Goal: Task Accomplishment & Management: Use online tool/utility

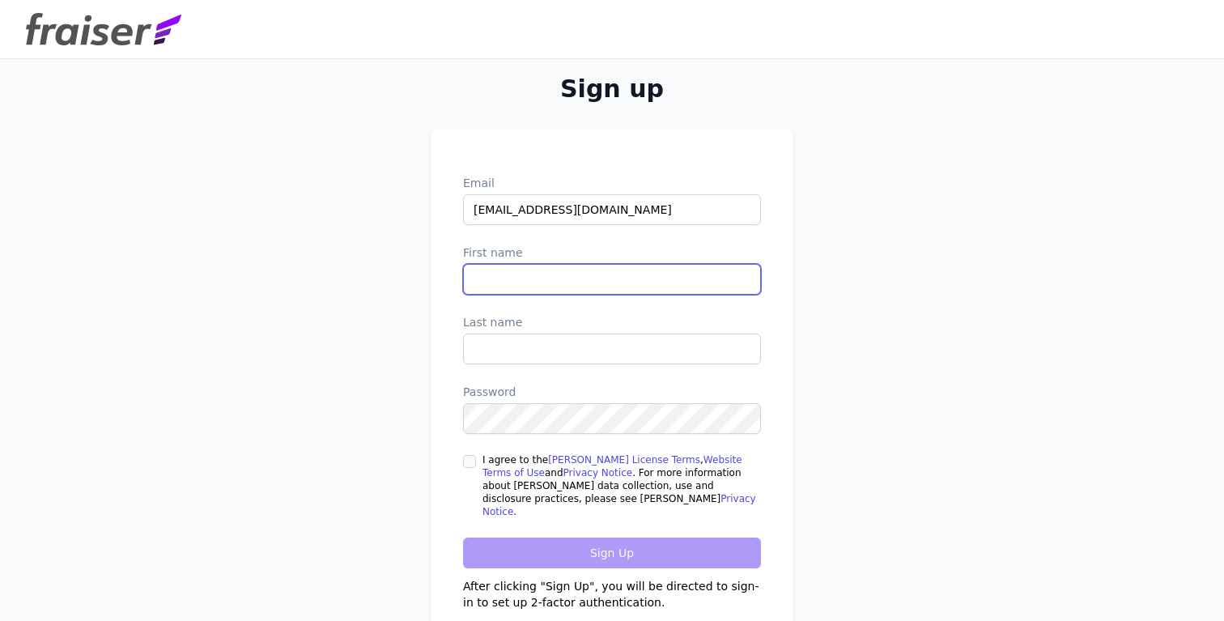
click at [555, 281] on input "First name" at bounding box center [612, 279] width 298 height 31
click at [566, 257] on label "First name" at bounding box center [612, 253] width 298 height 16
click at [566, 264] on input "First name" at bounding box center [612, 279] width 298 height 31
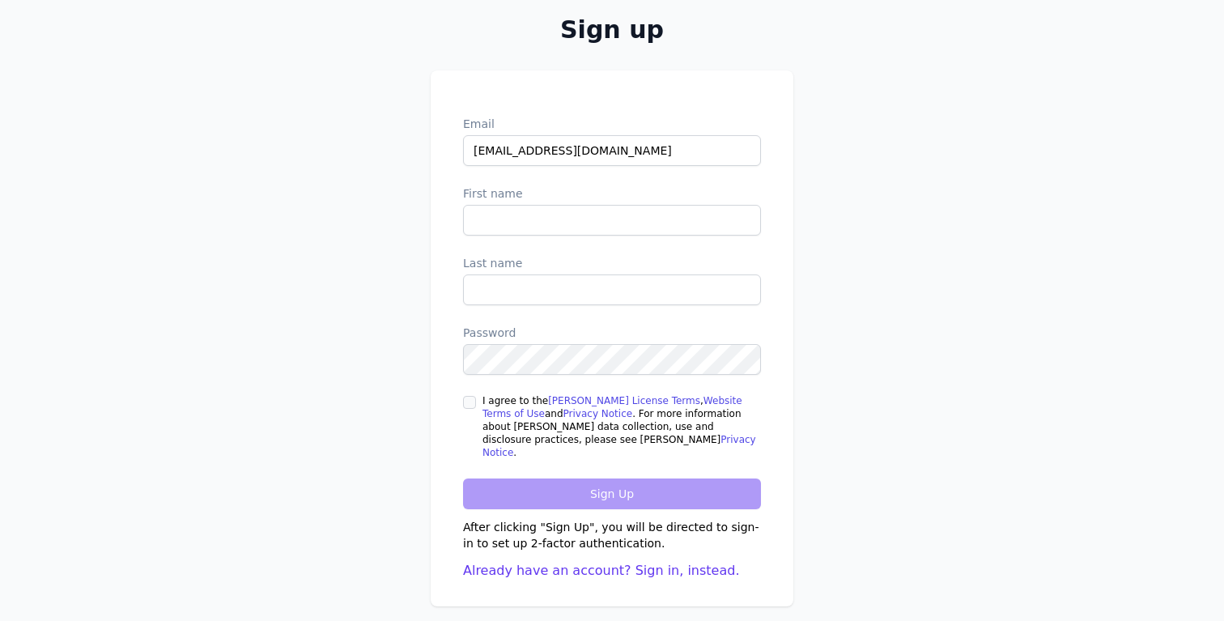
click at [359, 372] on div "Sign up Email kwatt@authentic.org First name Last name Password I agree to the …" at bounding box center [612, 310] width 1036 height 621
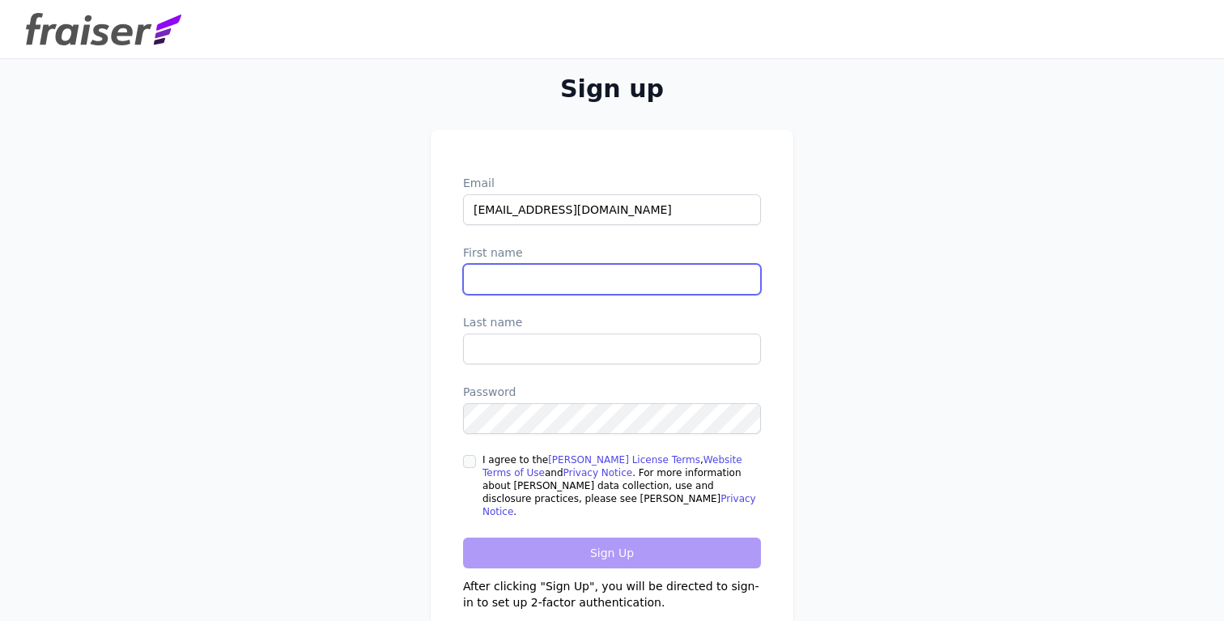
click at [553, 284] on input "First name" at bounding box center [612, 279] width 298 height 31
type input "Katy"
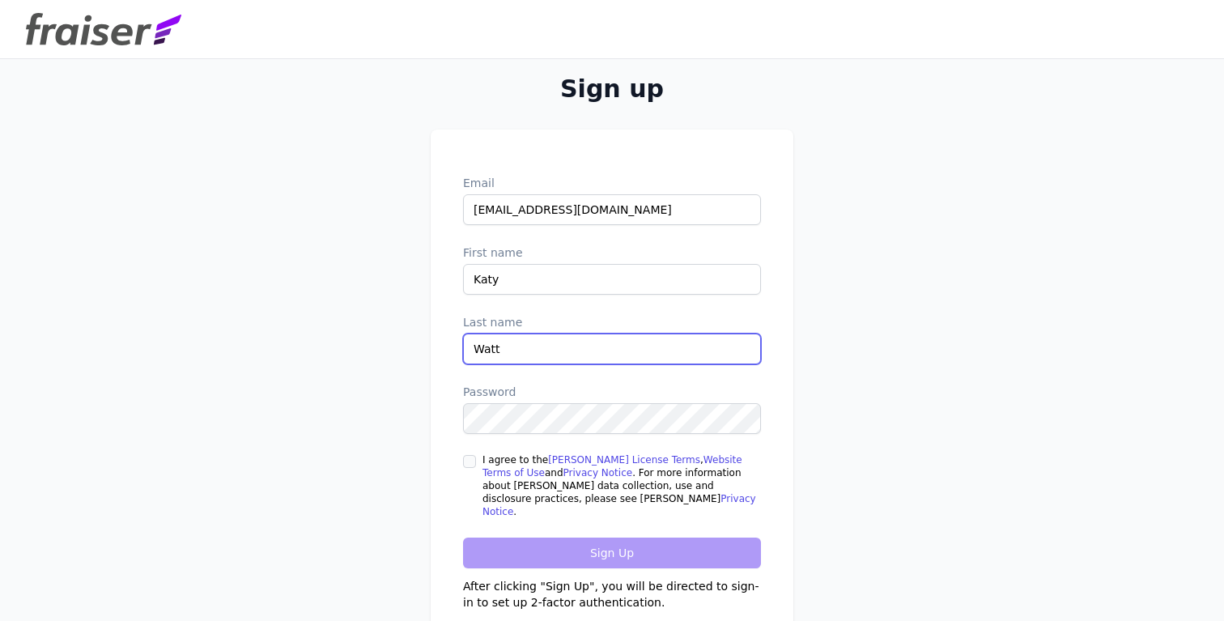
type input "Watt"
click at [474, 465] on input "I agree to the Fraiser License Terms , Website Terms of Use and Privacy Notice …" at bounding box center [469, 461] width 13 height 13
checkbox input "true"
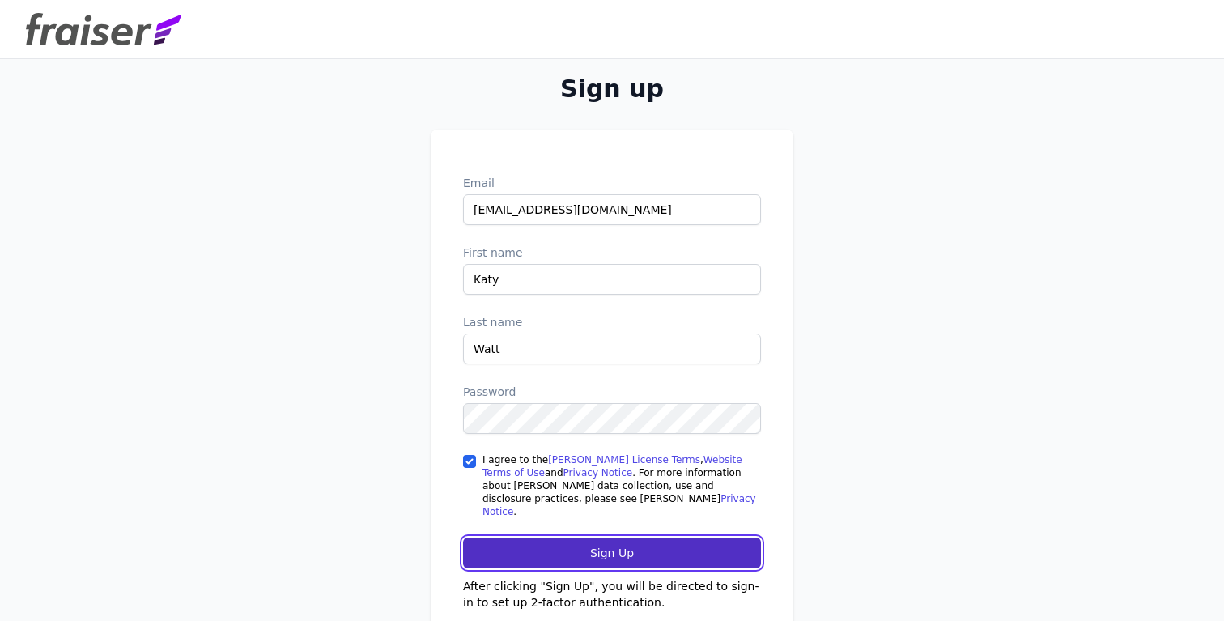
click at [546, 549] on input "Sign Up" at bounding box center [612, 553] width 298 height 31
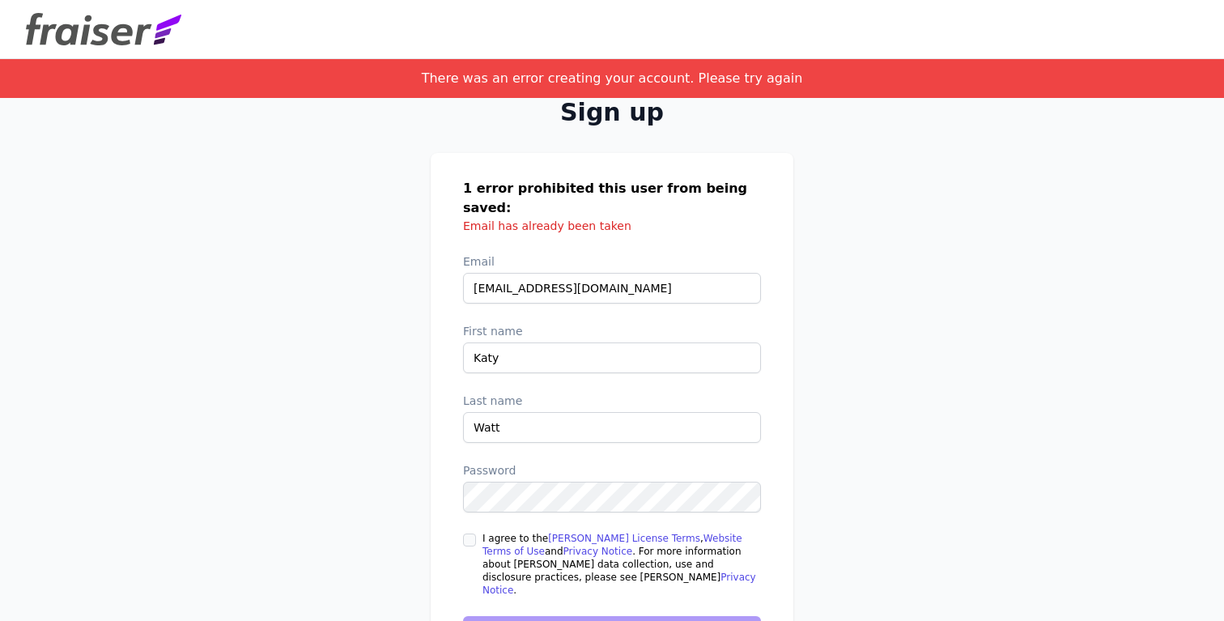
click at [721, 253] on label "Email" at bounding box center [612, 261] width 298 height 16
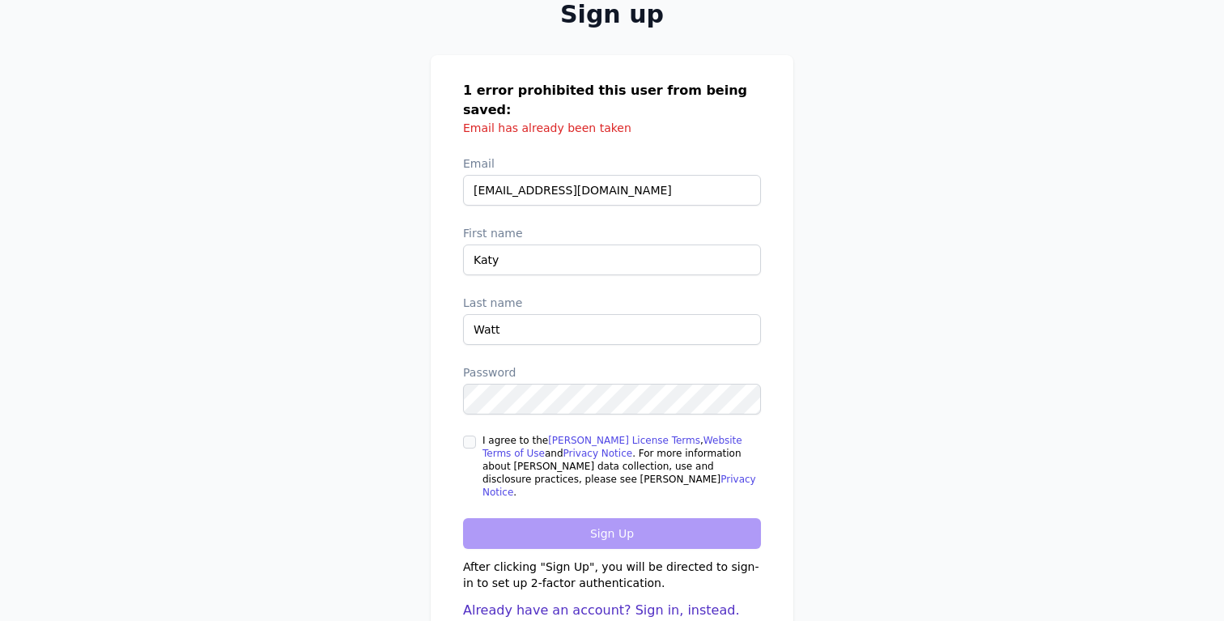
click at [576, 602] on link "Already have an account? Sign in, instead." at bounding box center [601, 609] width 277 height 15
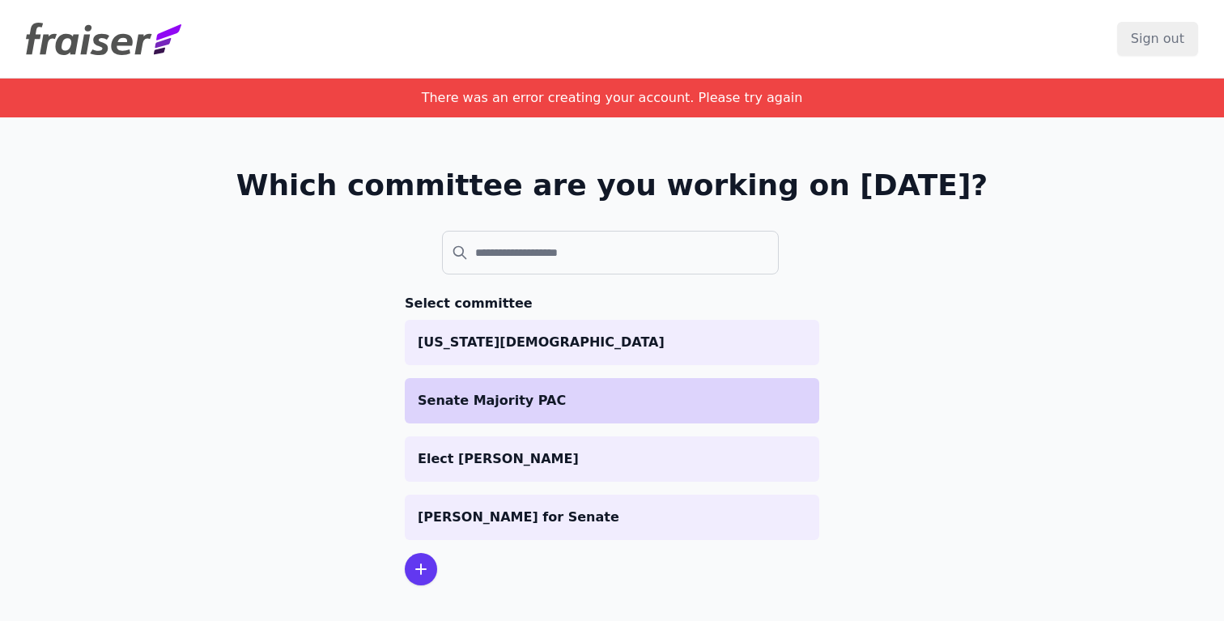
scroll to position [79, 0]
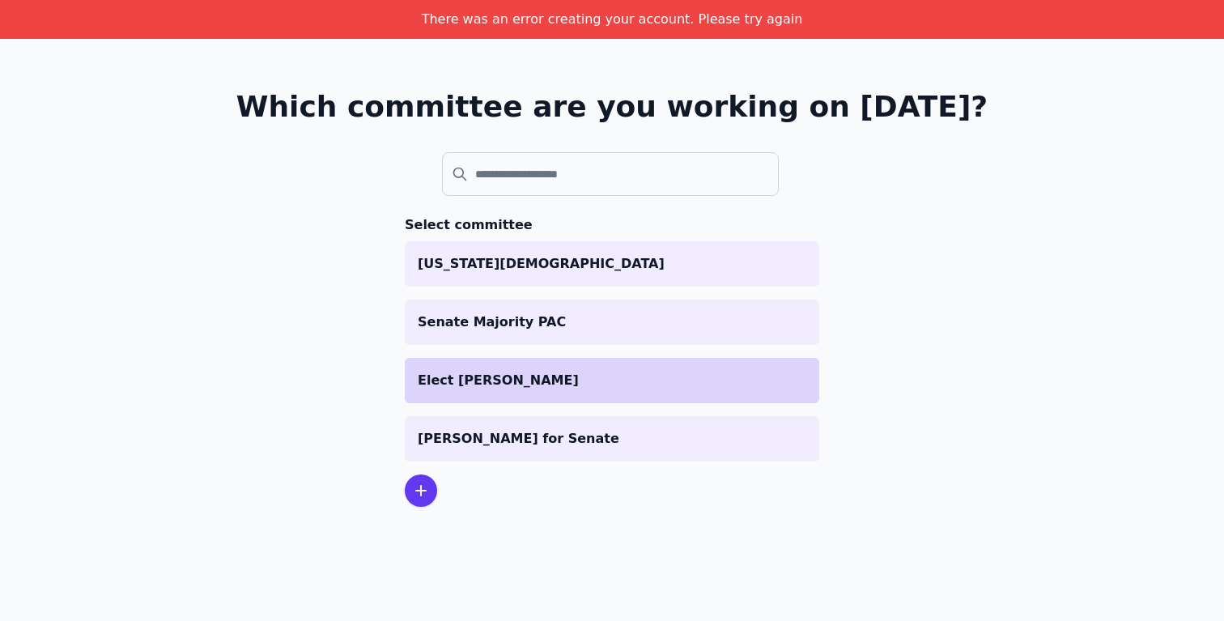
click at [474, 381] on p "Elect [PERSON_NAME]" at bounding box center [612, 380] width 389 height 19
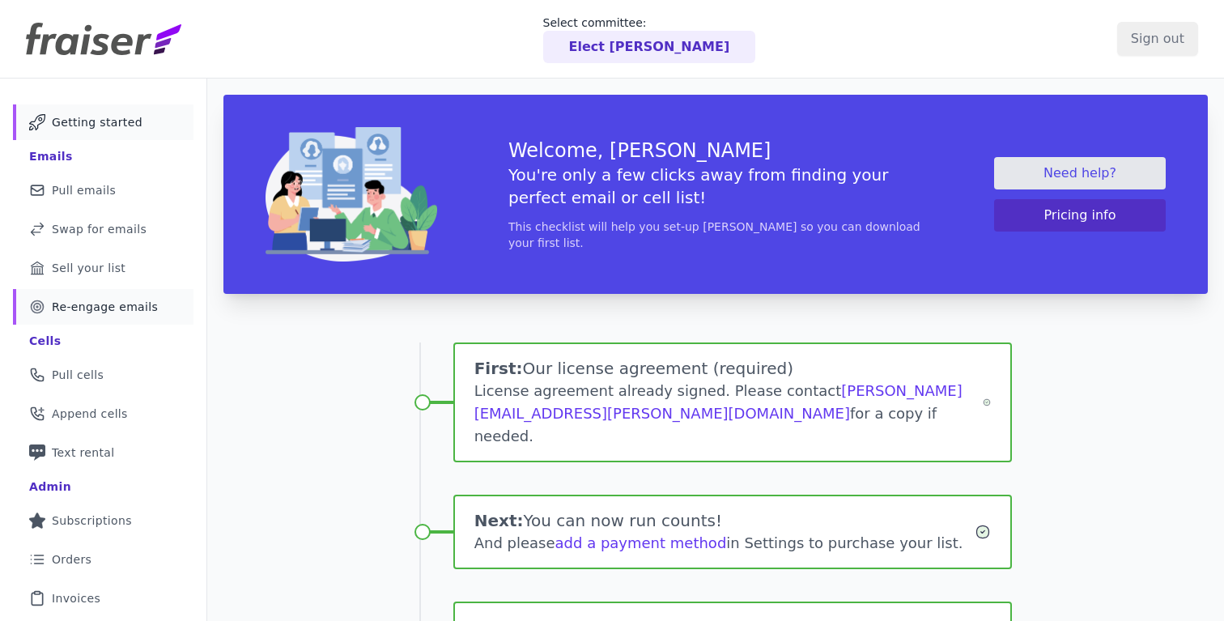
click at [98, 308] on span "Re-engage emails" at bounding box center [105, 307] width 106 height 16
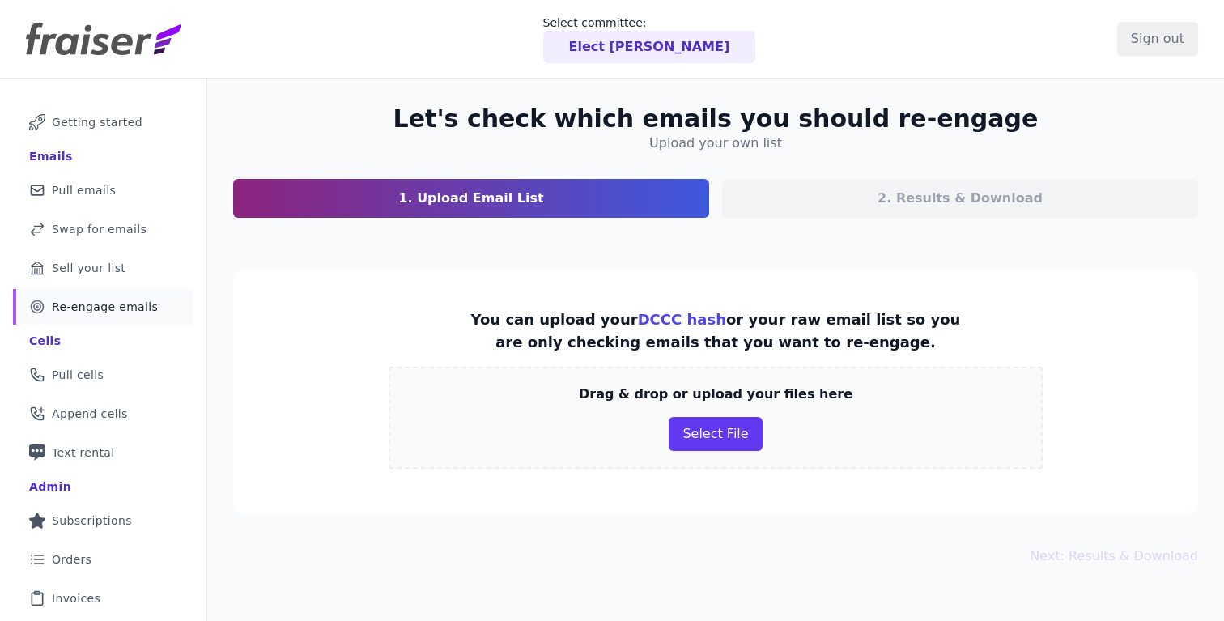
click at [789, 326] on p "You can upload your DCCC hash or your raw email list so you are only checking e…" at bounding box center [715, 330] width 491 height 45
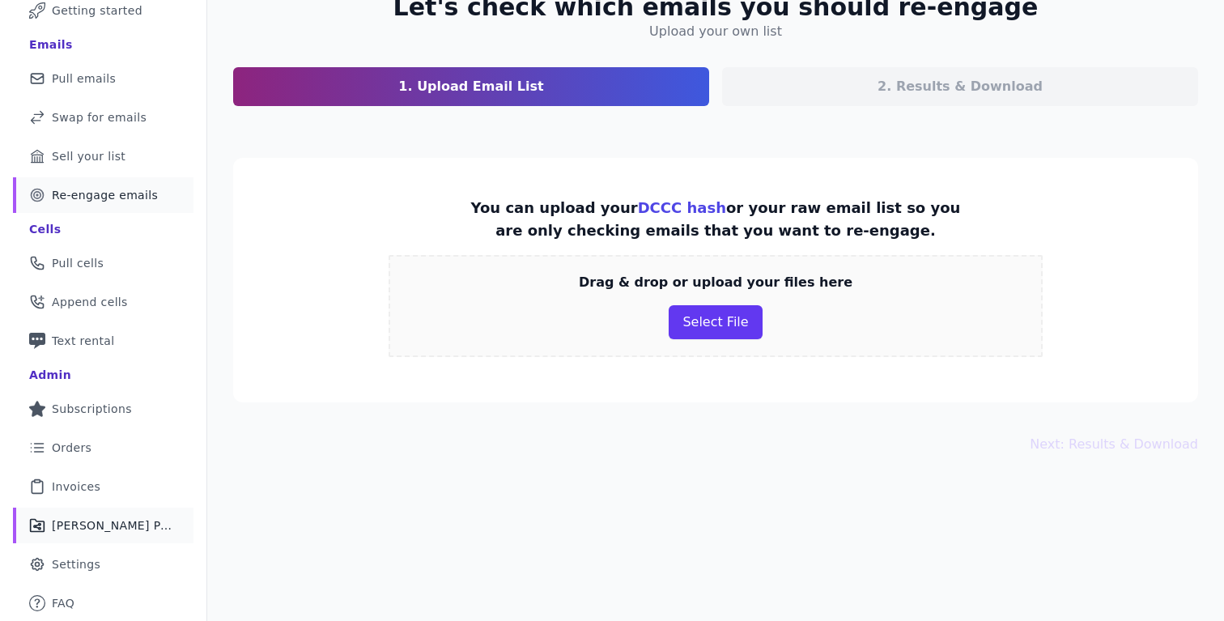
click at [73, 533] on span "[PERSON_NAME] Performance" at bounding box center [113, 525] width 122 height 16
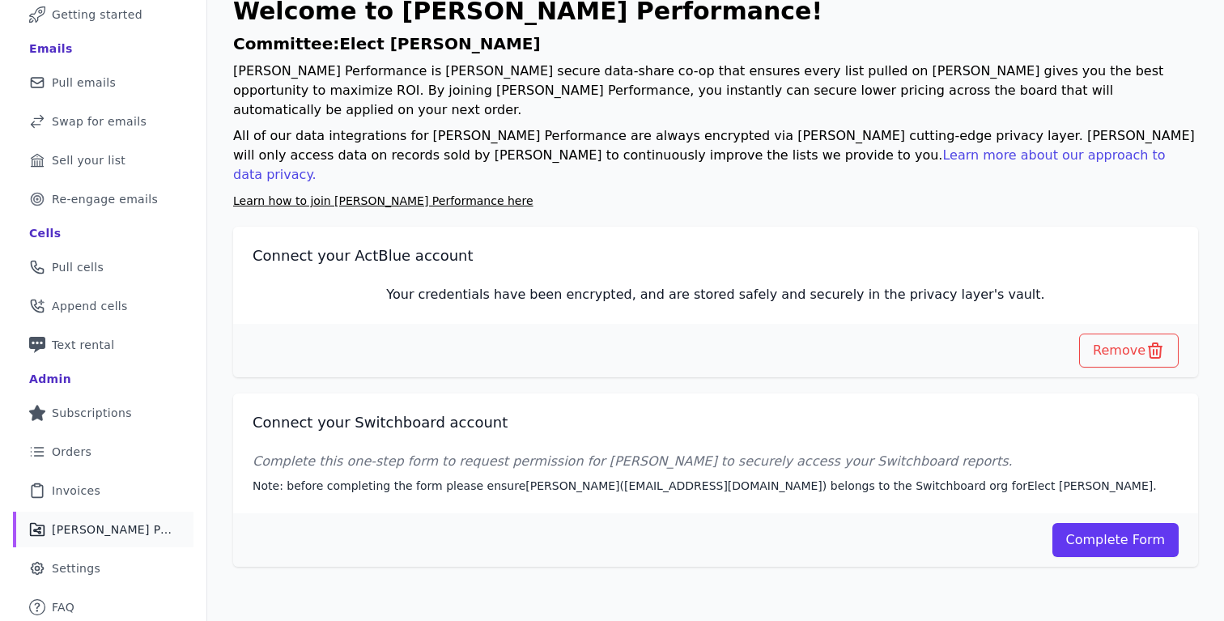
scroll to position [112, 0]
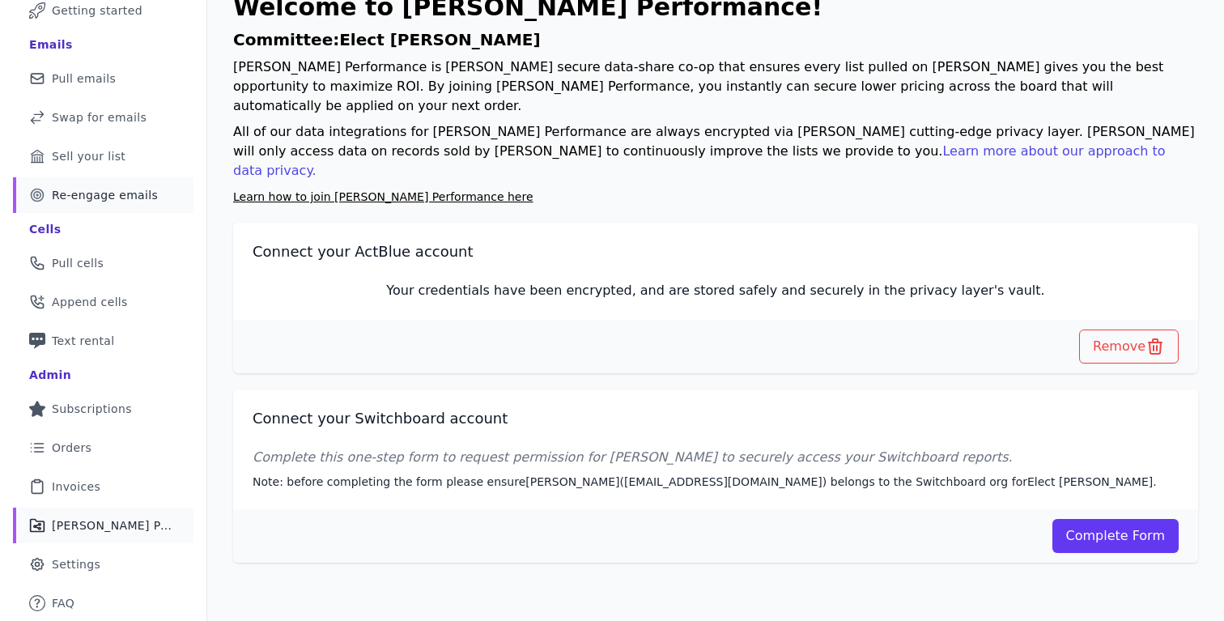
click at [89, 185] on link "Target Outline of a target Re-engage emails" at bounding box center [103, 195] width 181 height 36
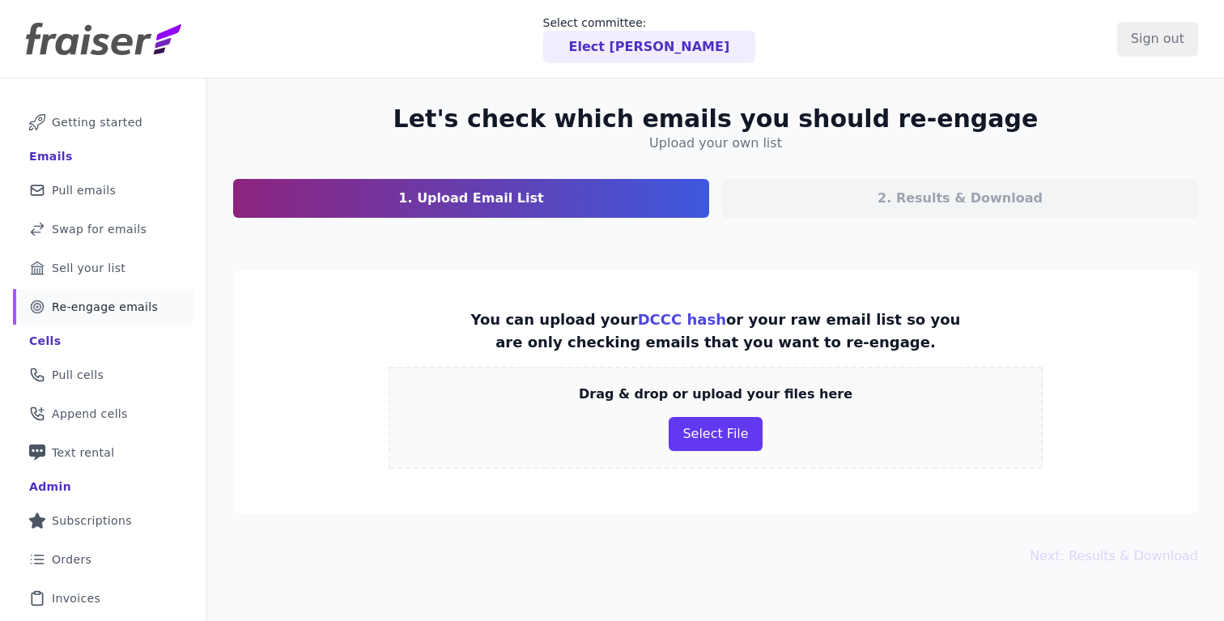
click at [595, 367] on div "Drag & drop or upload your files here Select File" at bounding box center [716, 418] width 654 height 102
click at [577, 349] on p "You can upload your DCCC hash or your raw email list so you are only checking e…" at bounding box center [715, 330] width 491 height 45
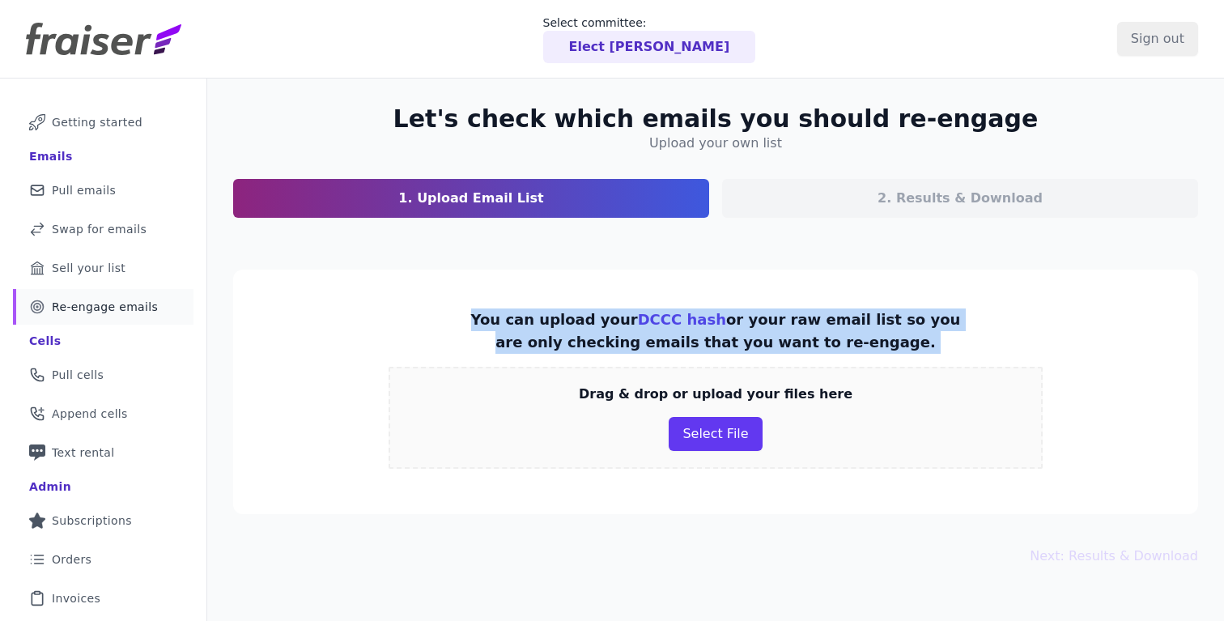
click at [577, 349] on p "You can upload your DCCC hash or your raw email list so you are only checking e…" at bounding box center [715, 330] width 491 height 45
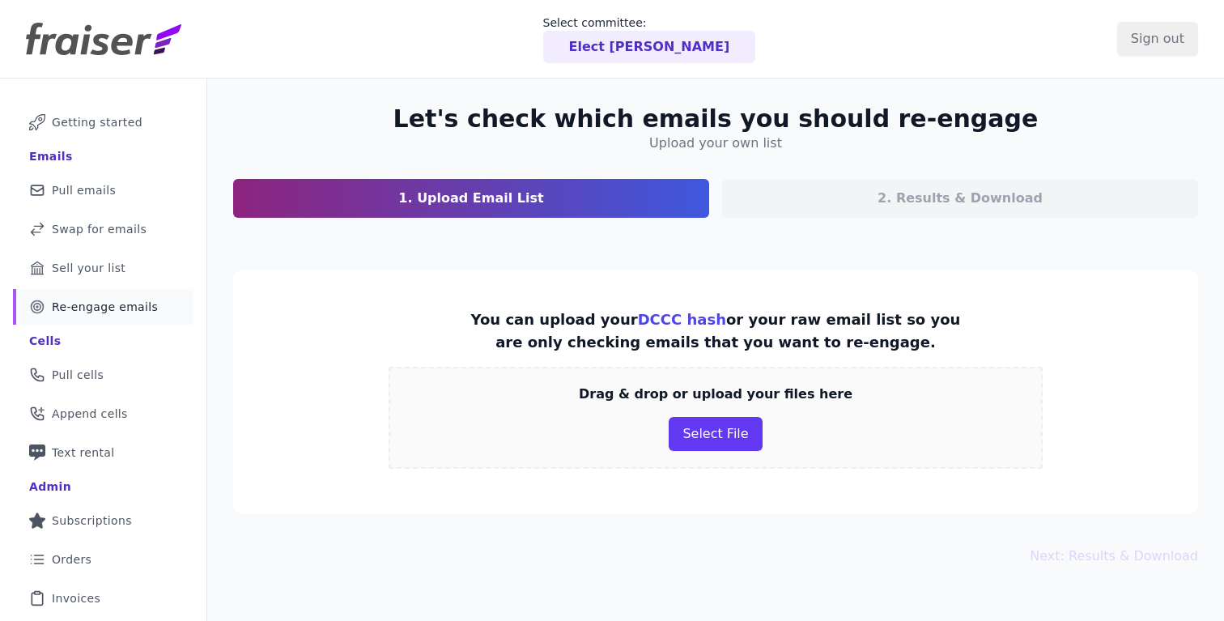
click at [492, 302] on section "You can upload your DCCC hash or your raw email list so you are only checking e…" at bounding box center [715, 392] width 965 height 245
click at [396, 133] on section "Let's check which emails you should re-engage Upload your own list 1. Upload Em…" at bounding box center [715, 160] width 965 height 113
click at [718, 433] on button "Select File" at bounding box center [715, 434] width 93 height 34
click at [716, 429] on button "Select File" at bounding box center [715, 434] width 93 height 34
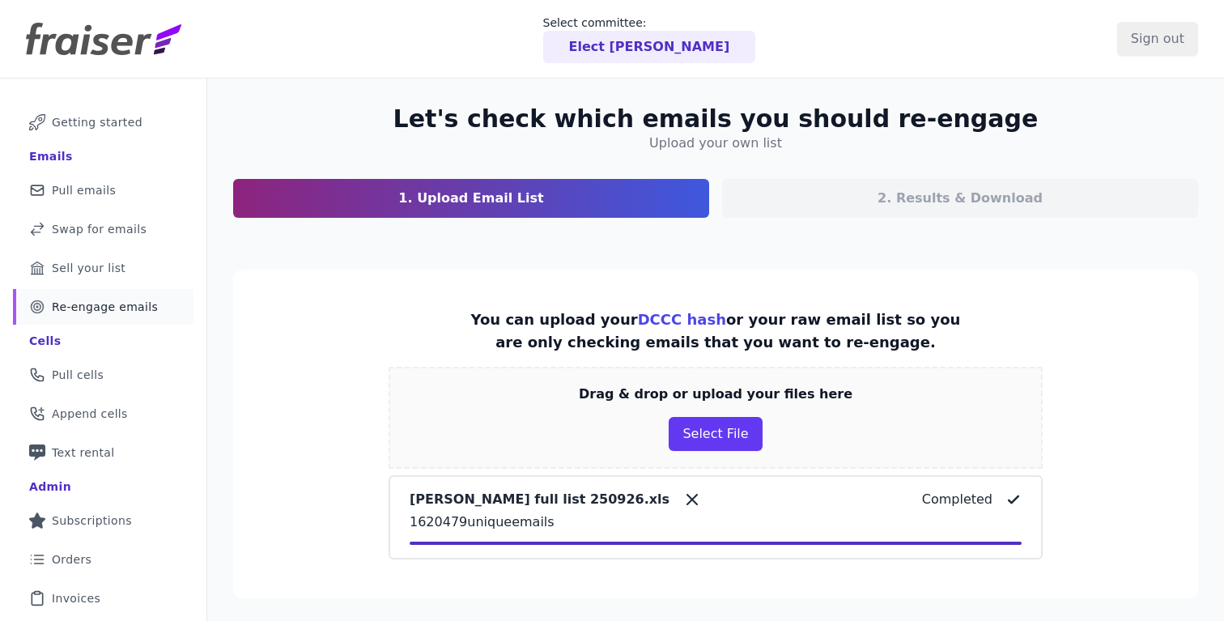
click at [765, 288] on section "You can upload your DCCC hash or your raw email list so you are only checking e…" at bounding box center [715, 434] width 965 height 329
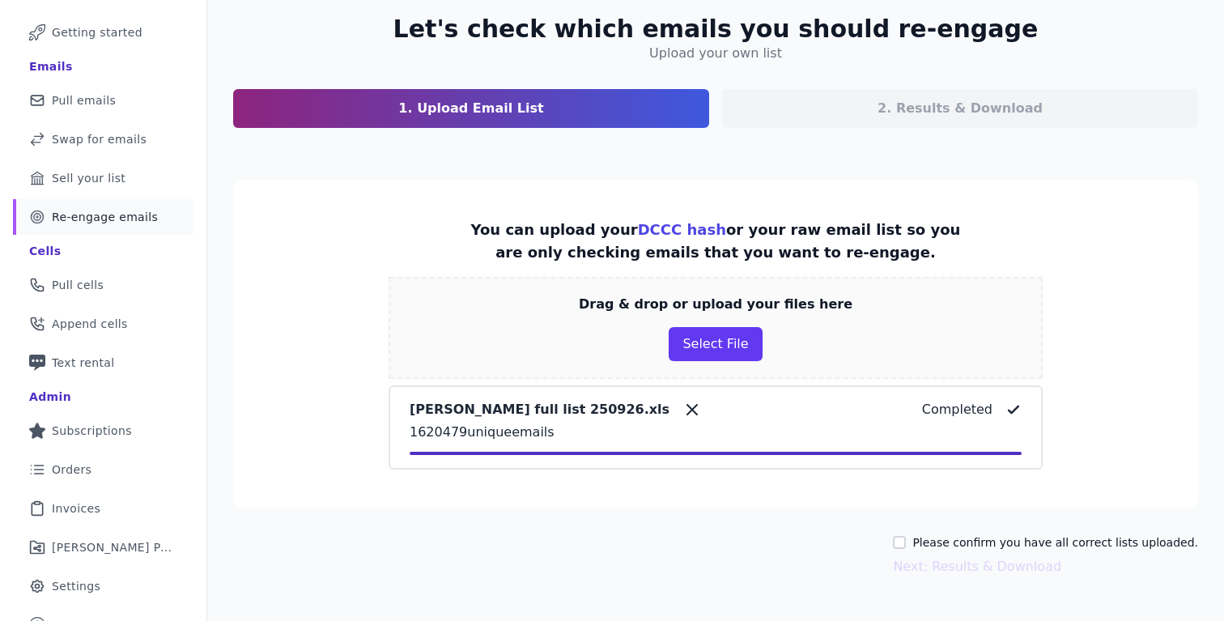
scroll to position [112, 0]
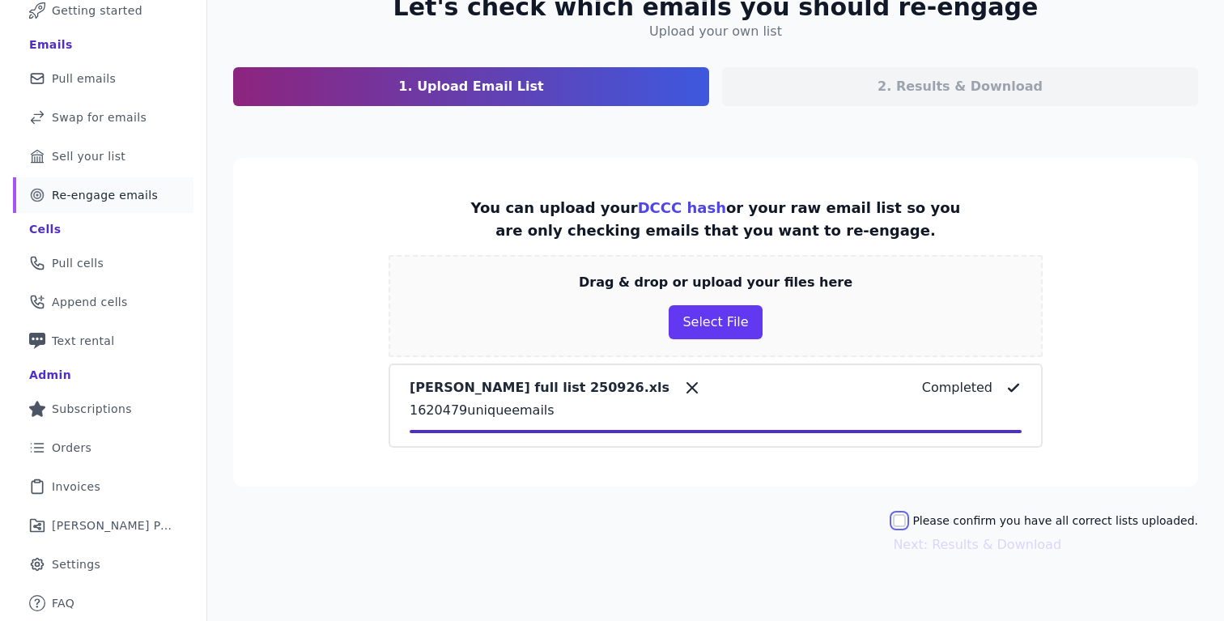
click at [906, 523] on input "Please confirm you have all correct lists uploaded." at bounding box center [899, 520] width 13 height 13
checkbox input "true"
click at [923, 545] on button "Next: Results & Download" at bounding box center [977, 544] width 168 height 19
